Goal: Navigation & Orientation: Find specific page/section

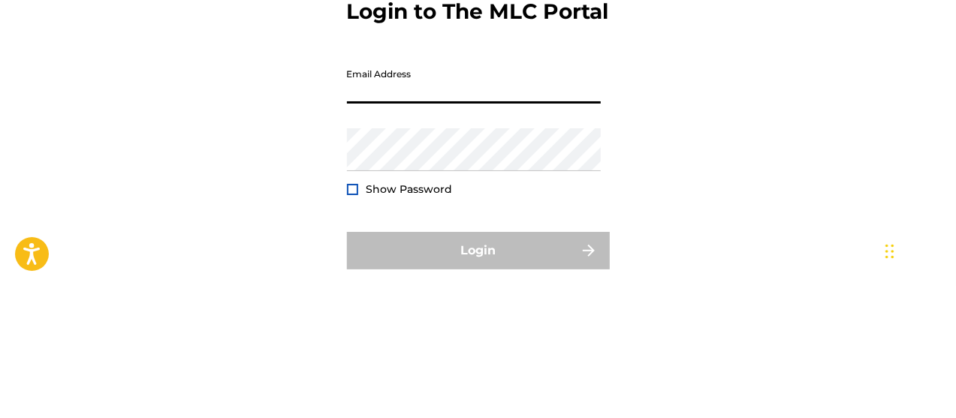
click at [521, 236] on input "Email Address" at bounding box center [474, 214] width 254 height 43
type input "[EMAIL_ADDRESS][DOMAIN_NAME]"
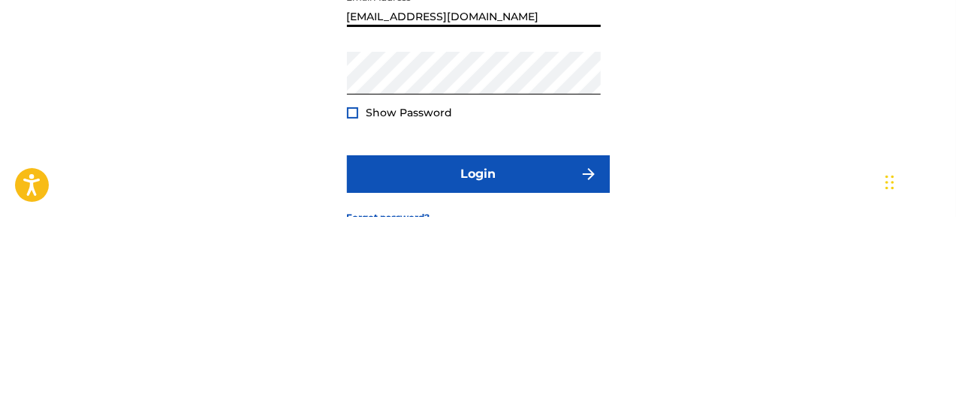
scroll to position [8, 0]
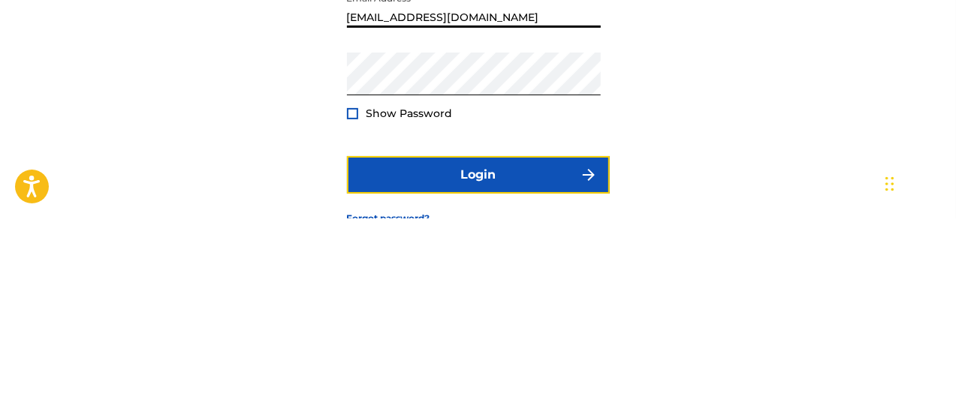
click at [482, 394] on button "Login" at bounding box center [478, 375] width 263 height 38
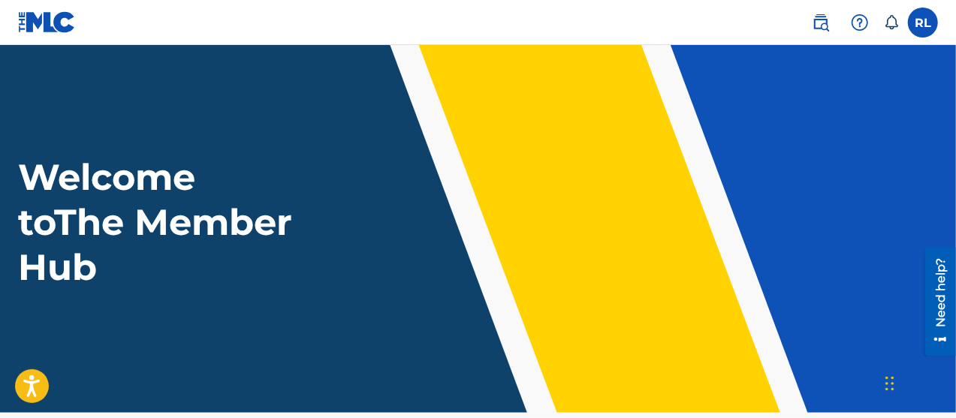
click at [833, 28] on link at bounding box center [821, 23] width 30 height 30
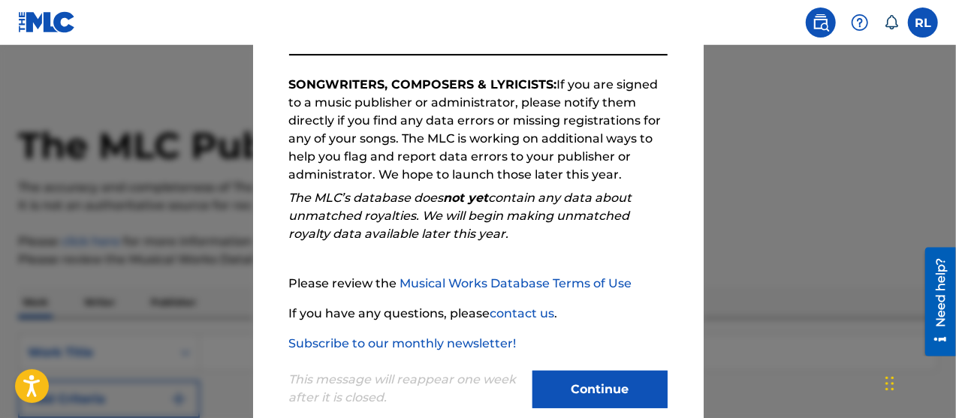
scroll to position [268, 0]
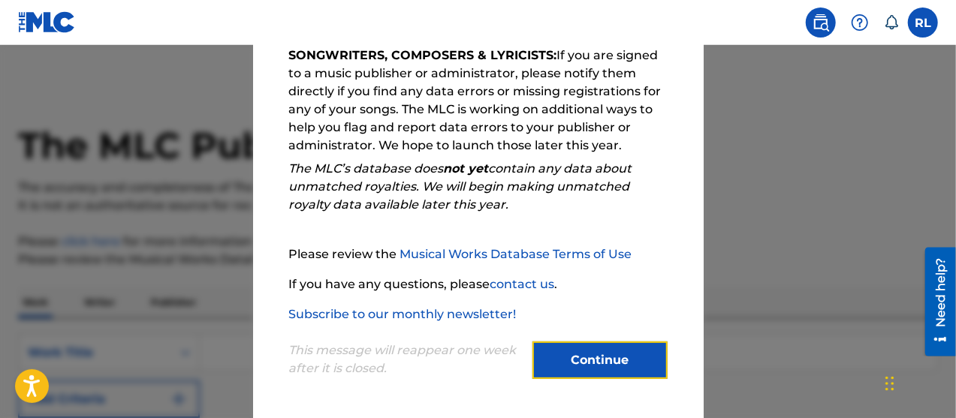
click at [592, 355] on button "Continue" at bounding box center [600, 361] width 135 height 38
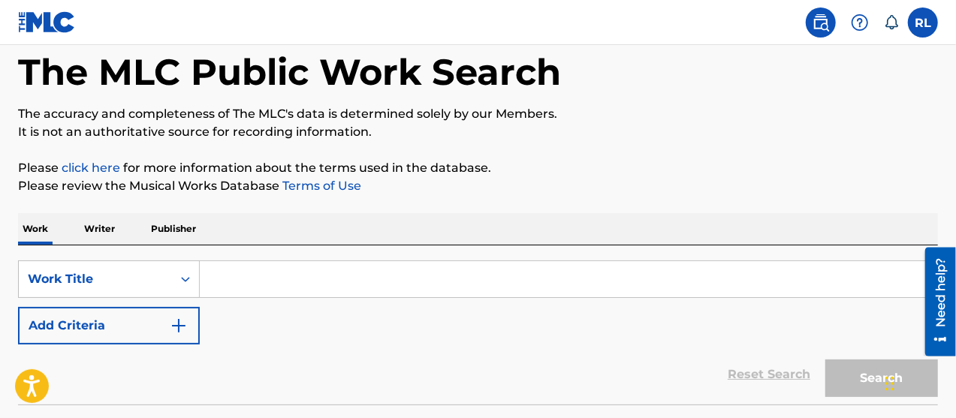
scroll to position [69, 0]
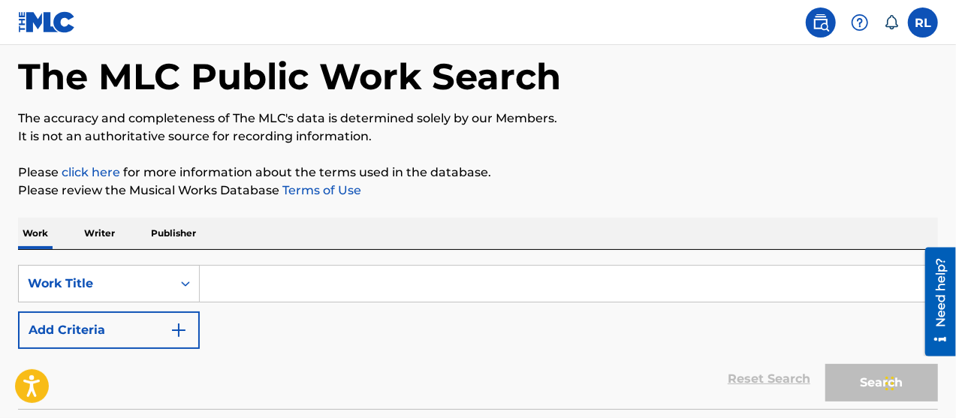
click at [922, 26] on label at bounding box center [923, 23] width 30 height 30
click at [923, 23] on input "[PERSON_NAME] [PERSON_NAME] [EMAIL_ADDRESS][DOMAIN_NAME] Notification Preferenc…" at bounding box center [923, 23] width 0 height 0
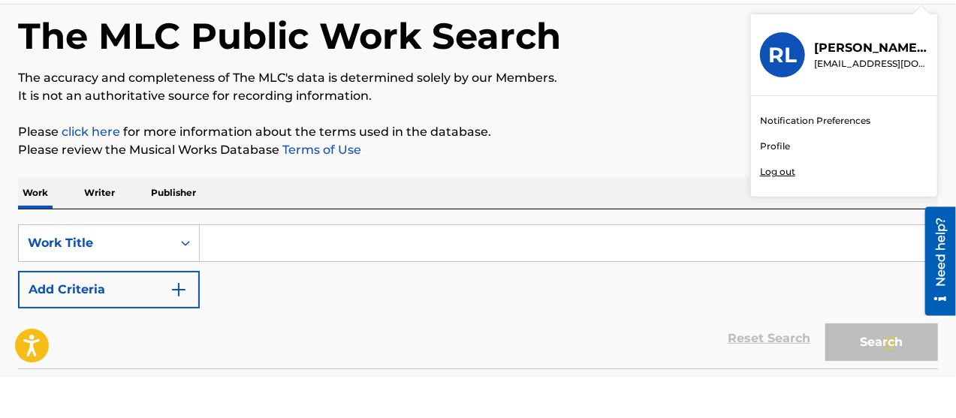
scroll to position [0, 0]
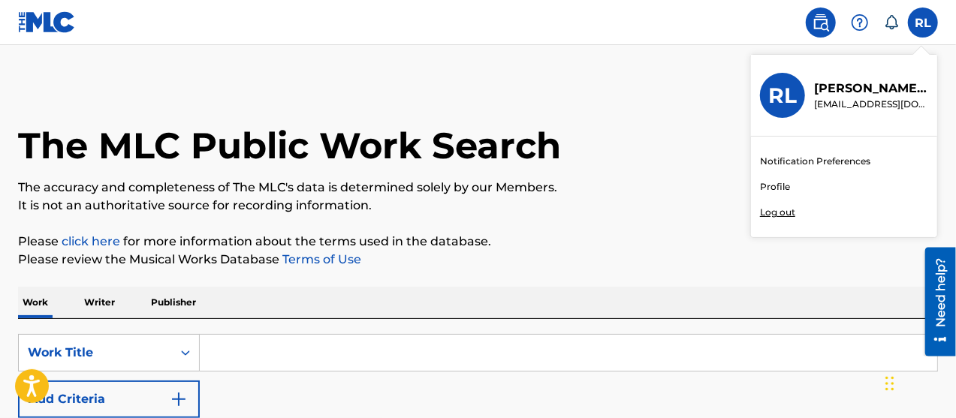
click at [890, 15] on icon at bounding box center [891, 22] width 15 height 15
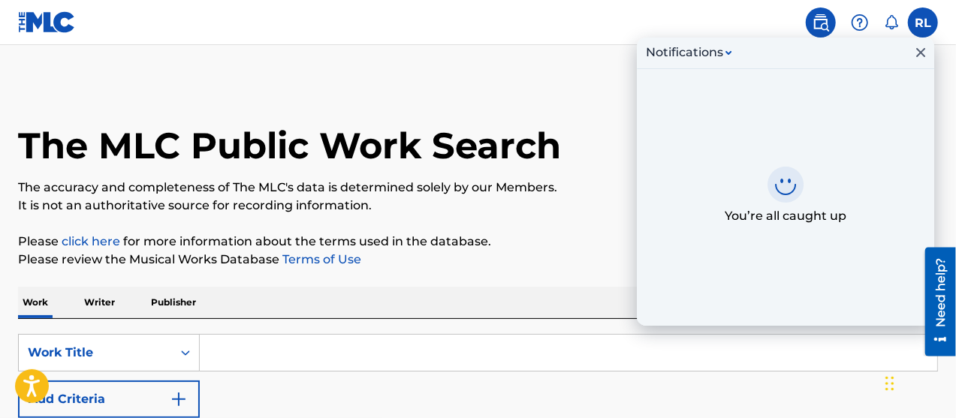
click at [921, 53] on icon "Close Inbox" at bounding box center [921, 52] width 9 height 9
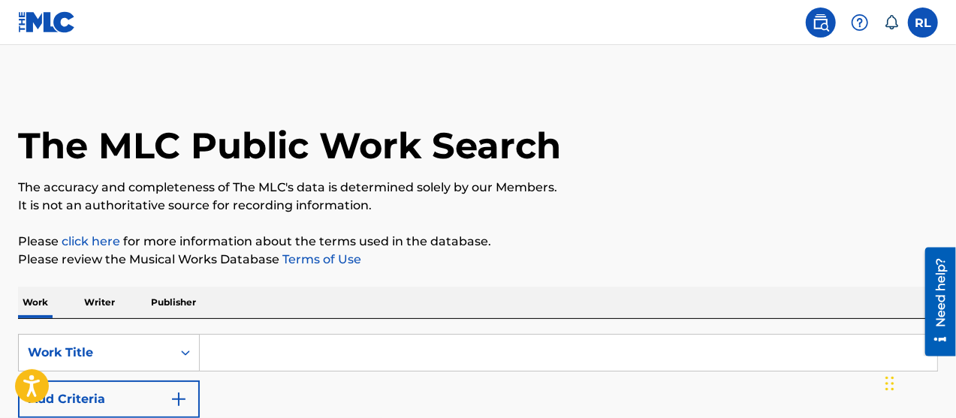
click at [858, 24] on img at bounding box center [860, 23] width 18 height 18
click at [883, 100] on p "View portal intro" at bounding box center [860, 99] width 128 height 36
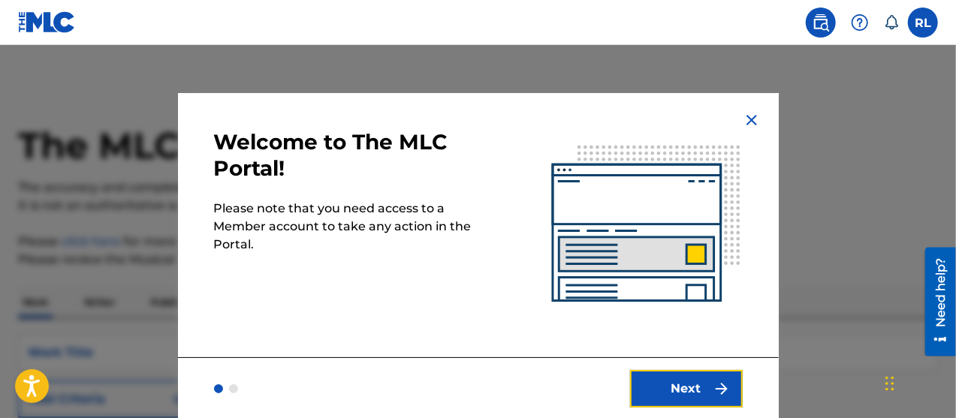
click at [694, 370] on button "Next" at bounding box center [686, 389] width 113 height 38
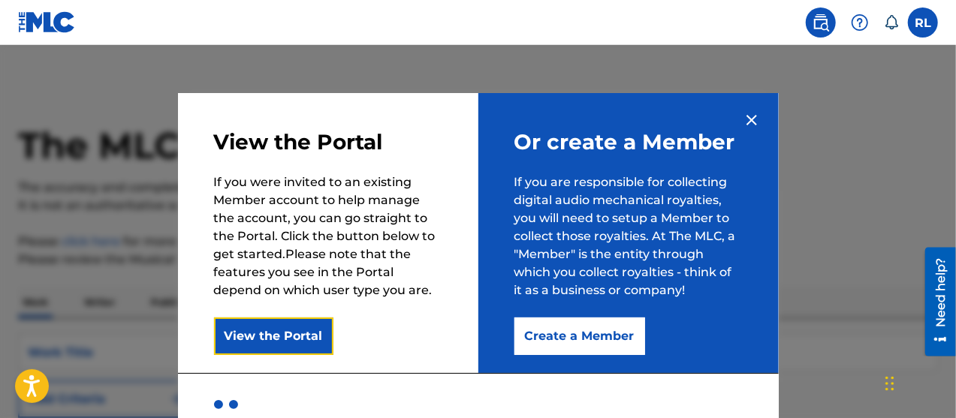
click at [287, 319] on button "View the Portal" at bounding box center [273, 337] width 119 height 38
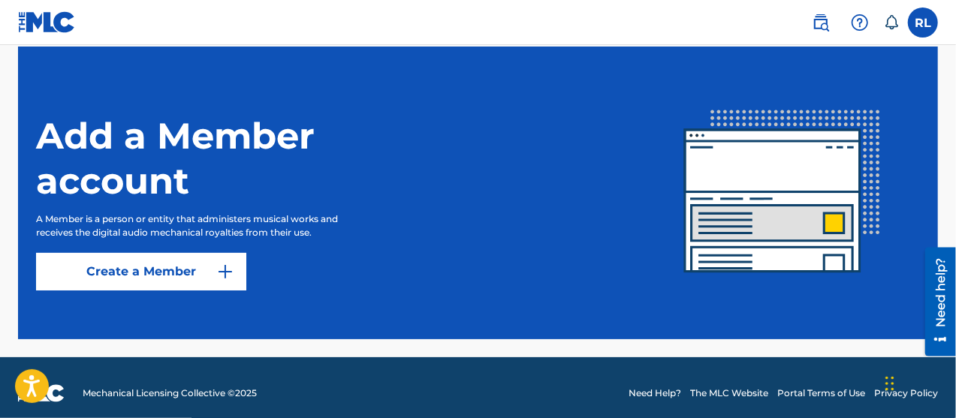
scroll to position [415, 0]
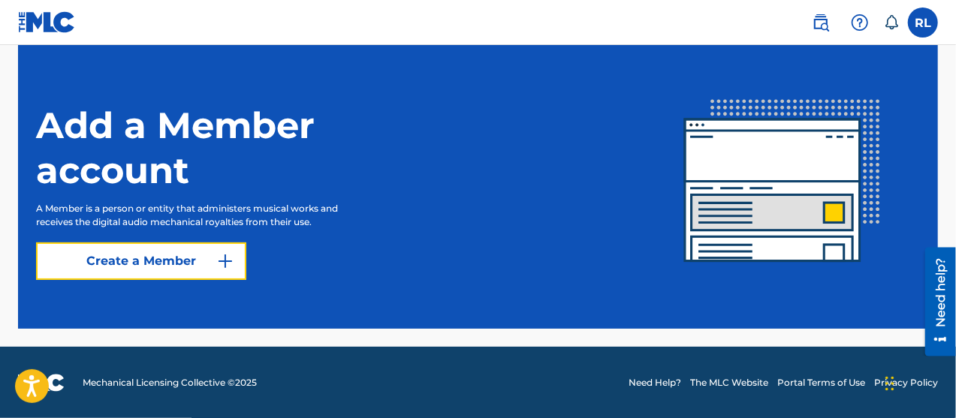
click at [118, 255] on button "Create a Member" at bounding box center [141, 262] width 210 height 38
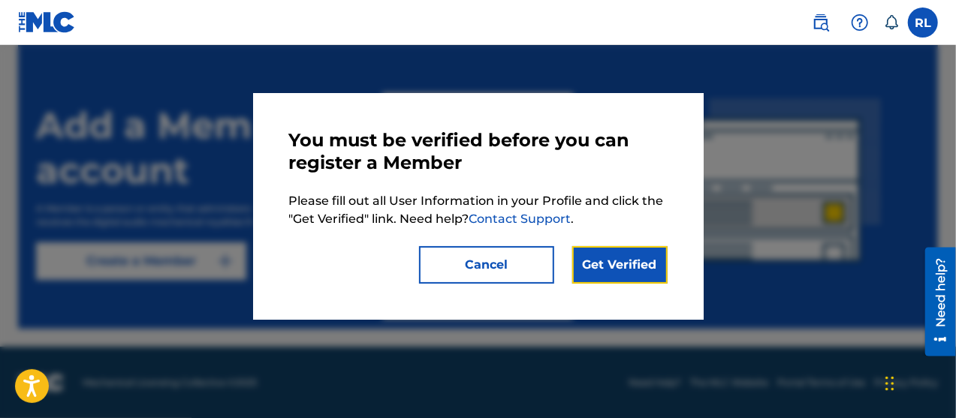
click at [628, 261] on link "Get Verified" at bounding box center [619, 265] width 95 height 38
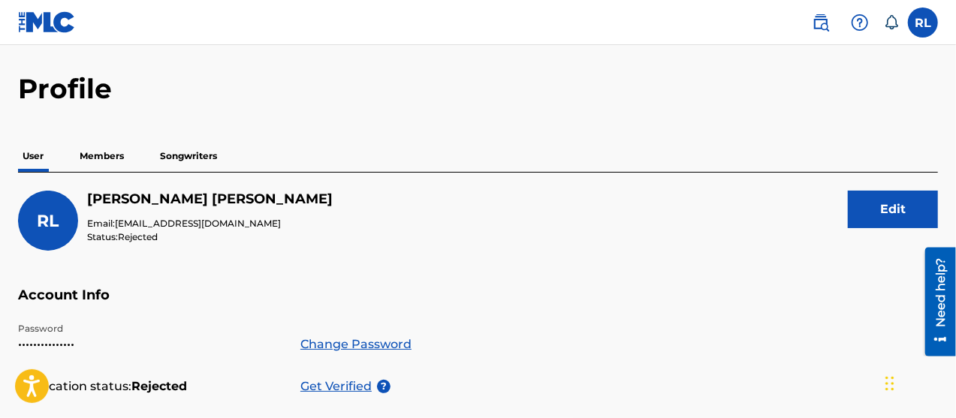
scroll to position [76, 0]
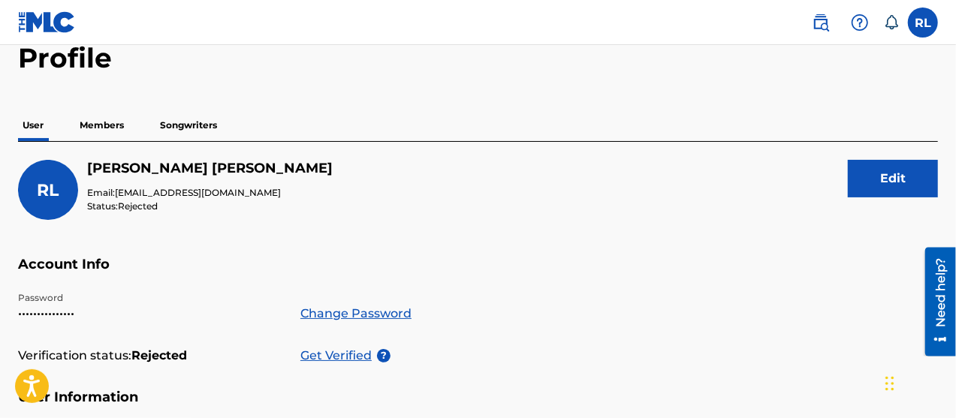
click at [104, 130] on p "Members" at bounding box center [101, 126] width 53 height 32
